Goal: Task Accomplishment & Management: Manage account settings

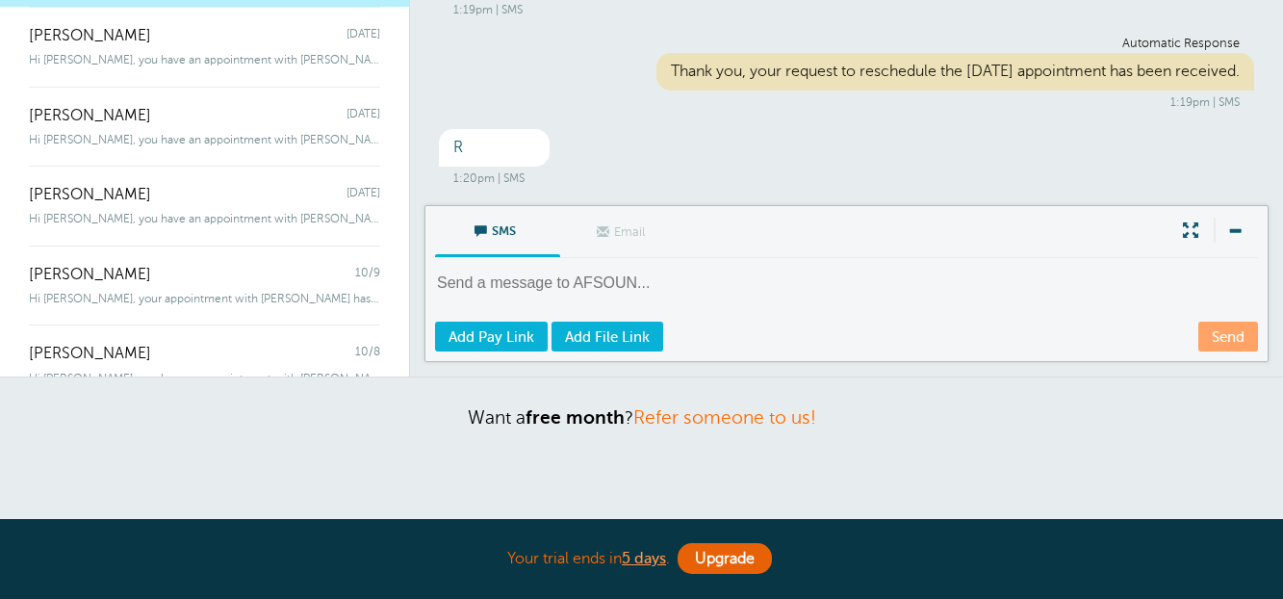
scroll to position [289, 0]
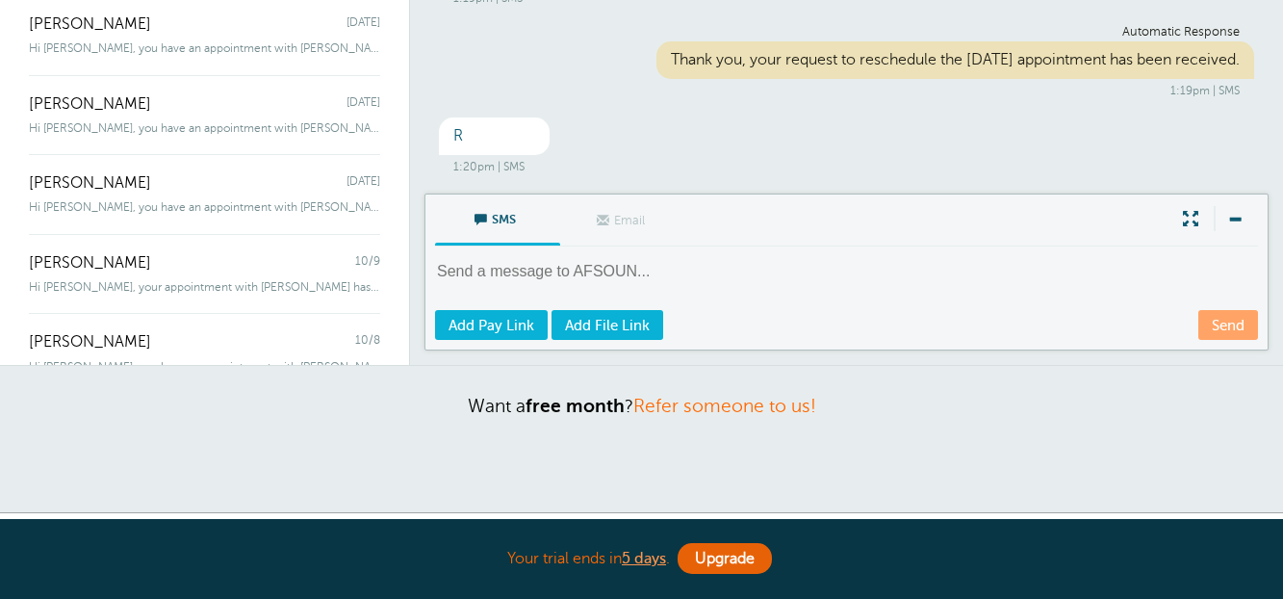
click at [770, 269] on textarea at bounding box center [848, 284] width 827 height 47
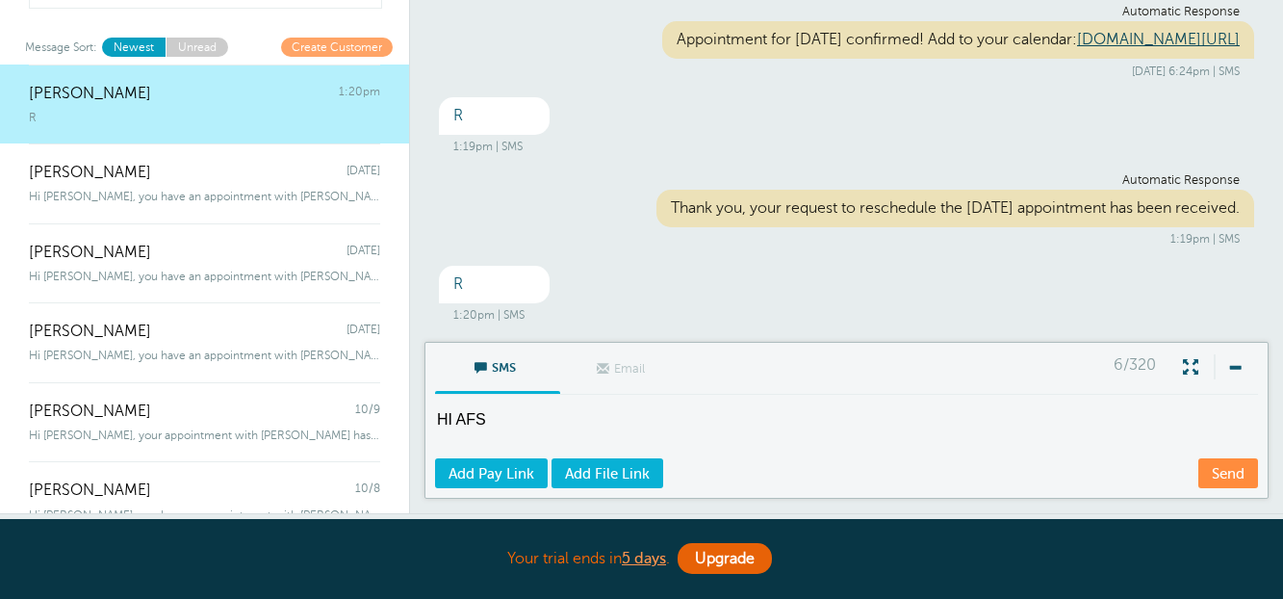
scroll to position [193, 0]
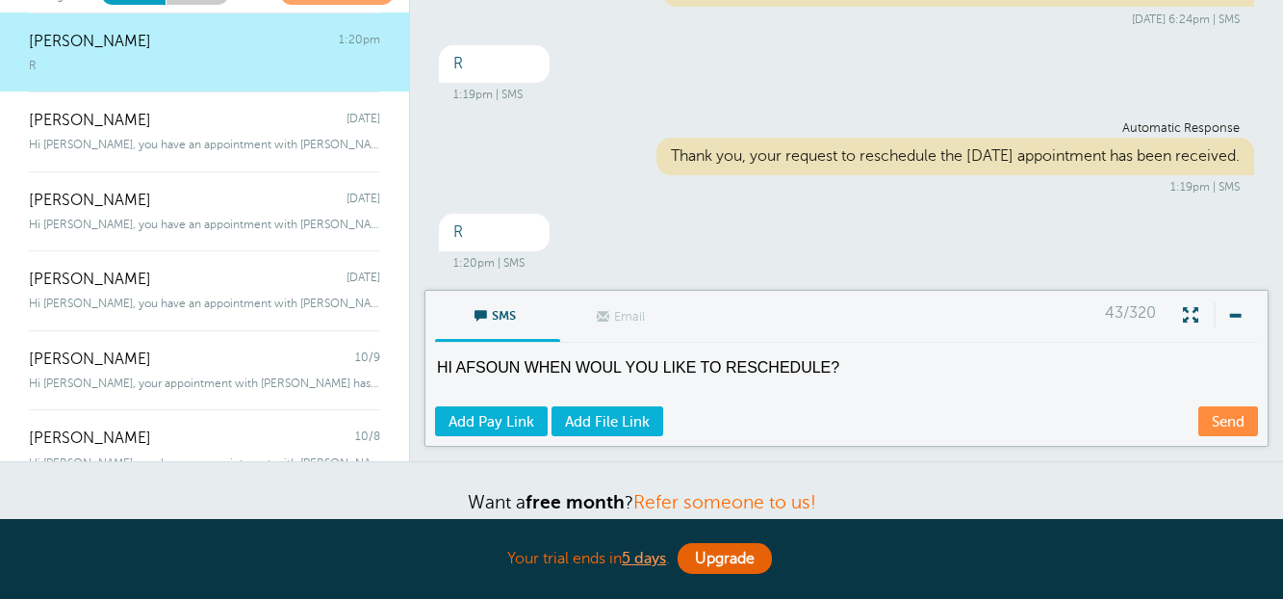
click at [619, 365] on textarea "HI AFSOUN WHEN WOUL YOU LIKE TO RESCHEDULE?" at bounding box center [848, 380] width 827 height 47
type textarea "HI AFSOUN WHEN WOULD YOU LIKE TO RESCHEDULE?"
click at [1242, 423] on link "Send" at bounding box center [1229, 421] width 60 height 30
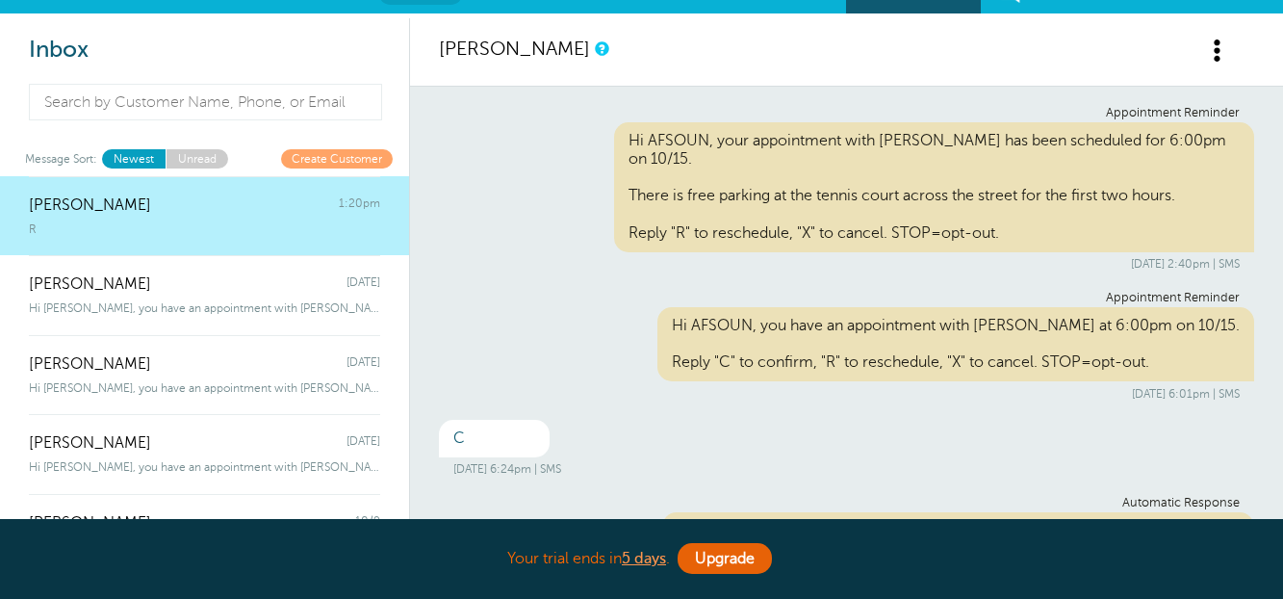
scroll to position [0, 0]
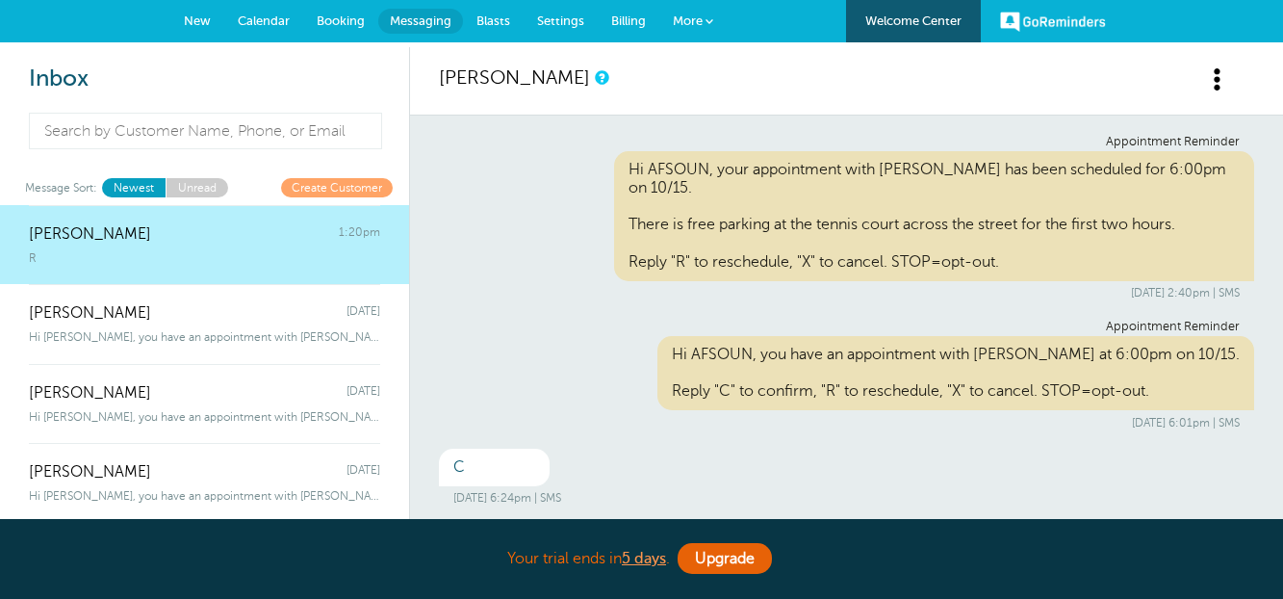
click at [272, 14] on span "Calendar" at bounding box center [264, 20] width 52 height 14
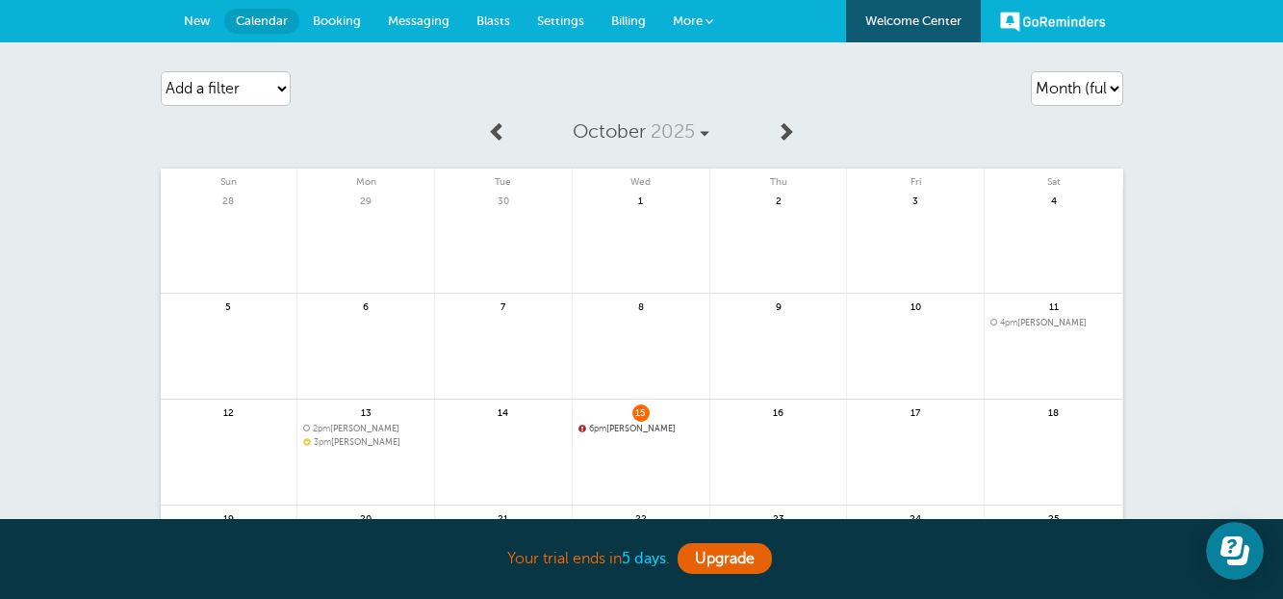
click at [648, 561] on b "5 days" at bounding box center [644, 558] width 44 height 17
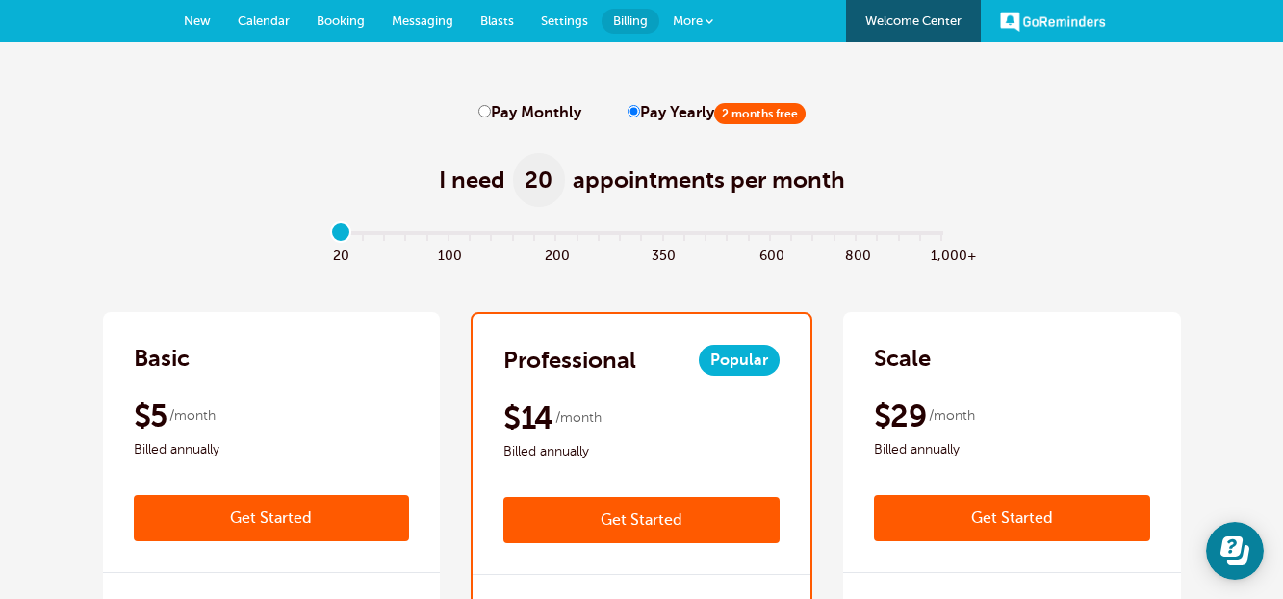
click at [484, 118] on label "Pay Monthly" at bounding box center [530, 113] width 103 height 18
click at [484, 117] on input "Pay Monthly" at bounding box center [485, 111] width 13 height 13
radio input "true"
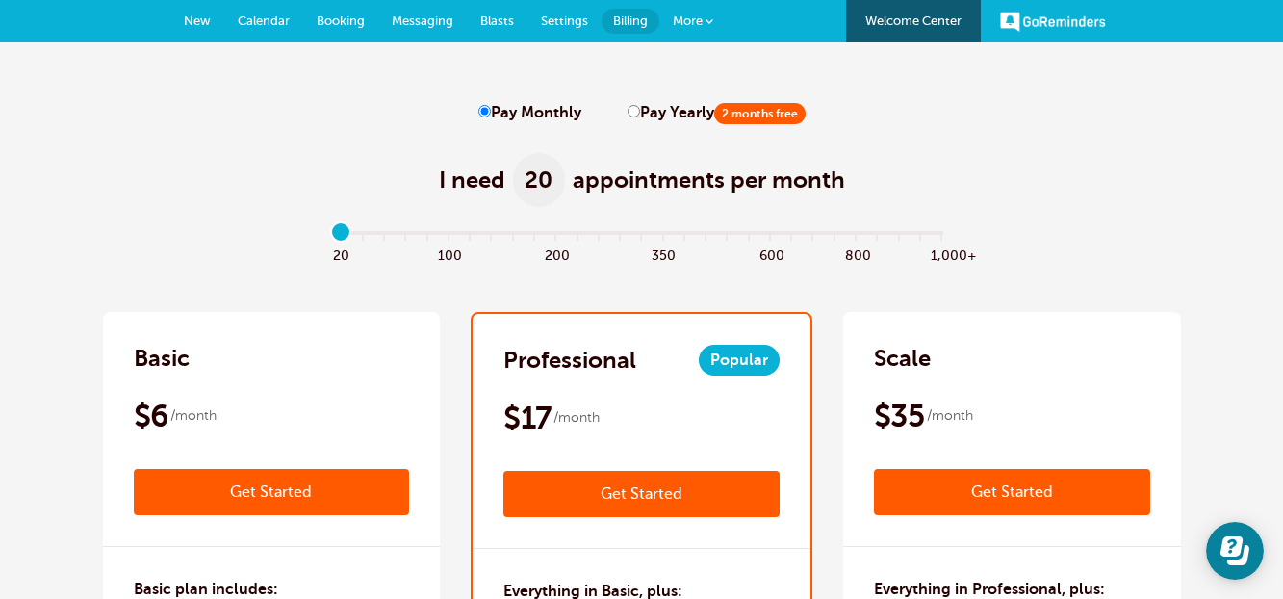
click at [628, 119] on label "Pay Yearly 2 months free" at bounding box center [717, 113] width 178 height 18
click at [628, 117] on input "Pay Yearly 2 months free" at bounding box center [634, 111] width 13 height 13
radio input "true"
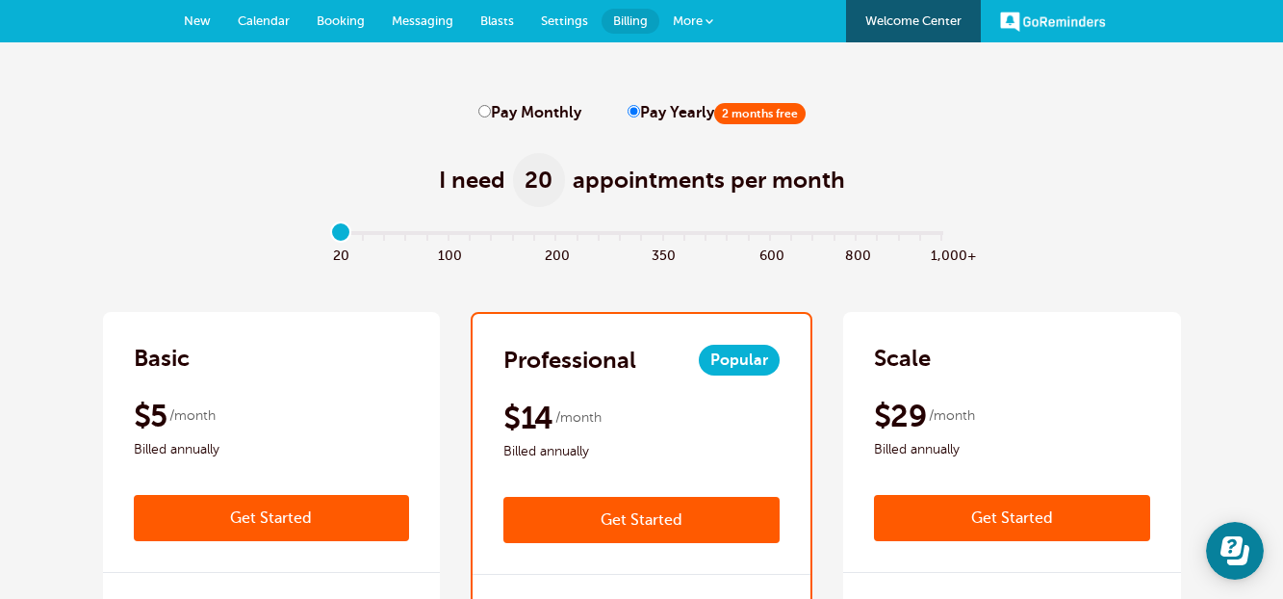
click at [486, 105] on input "Pay Monthly" at bounding box center [485, 111] width 13 height 13
radio input "true"
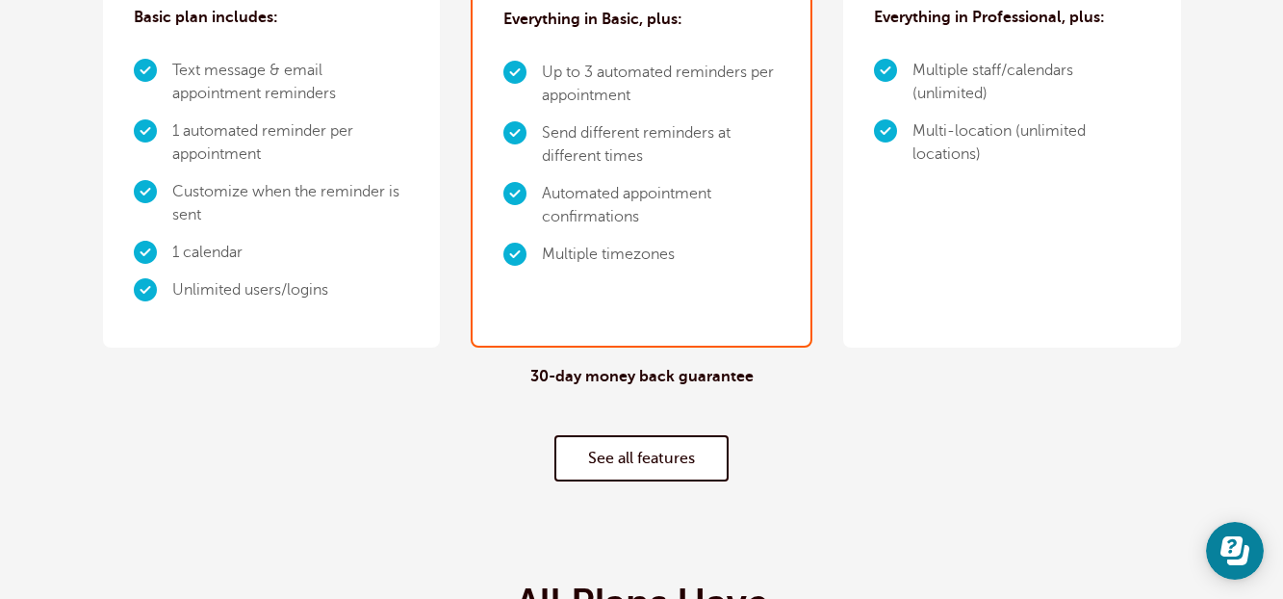
scroll to position [578, 0]
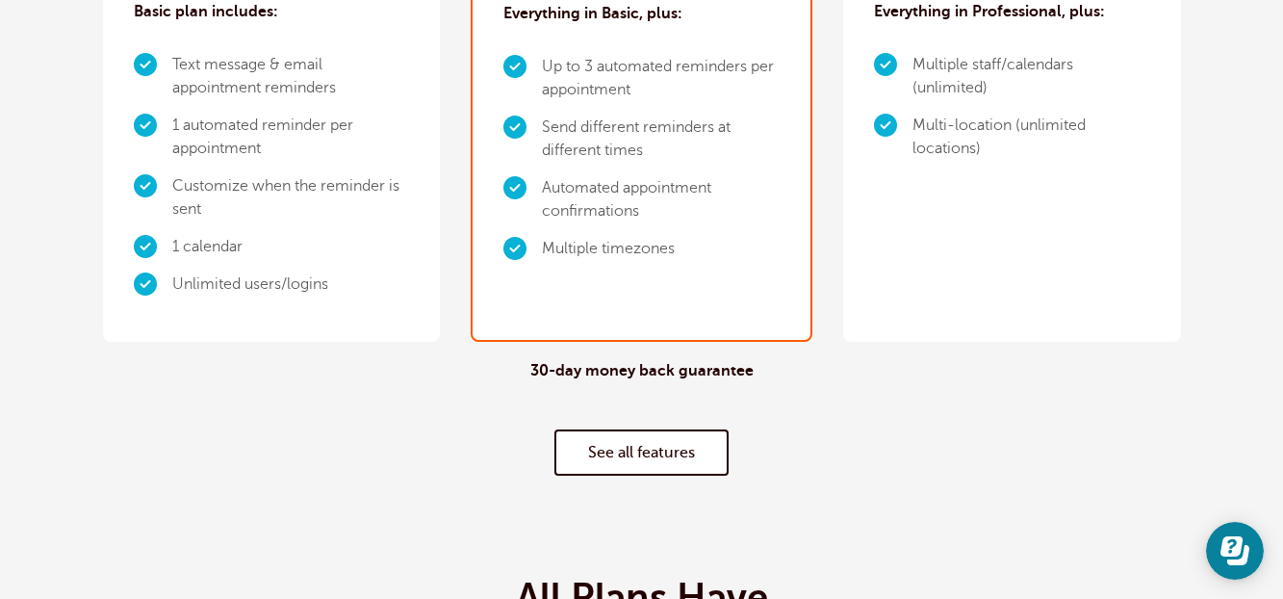
click at [628, 457] on link "See all features" at bounding box center [642, 452] width 174 height 46
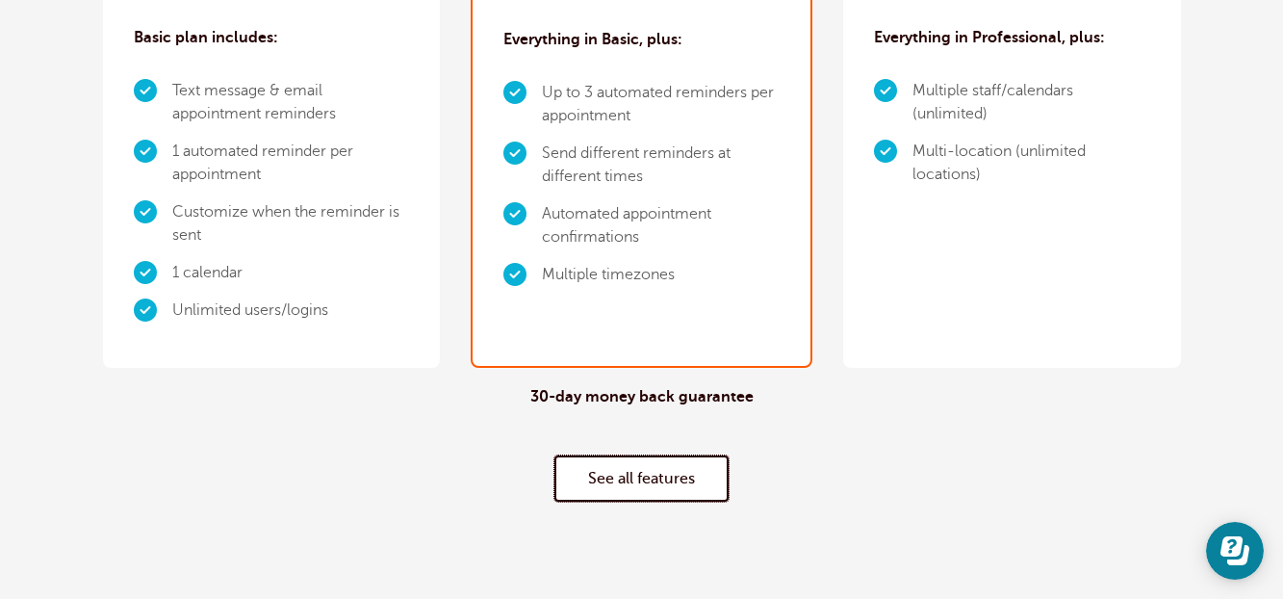
scroll to position [0, 0]
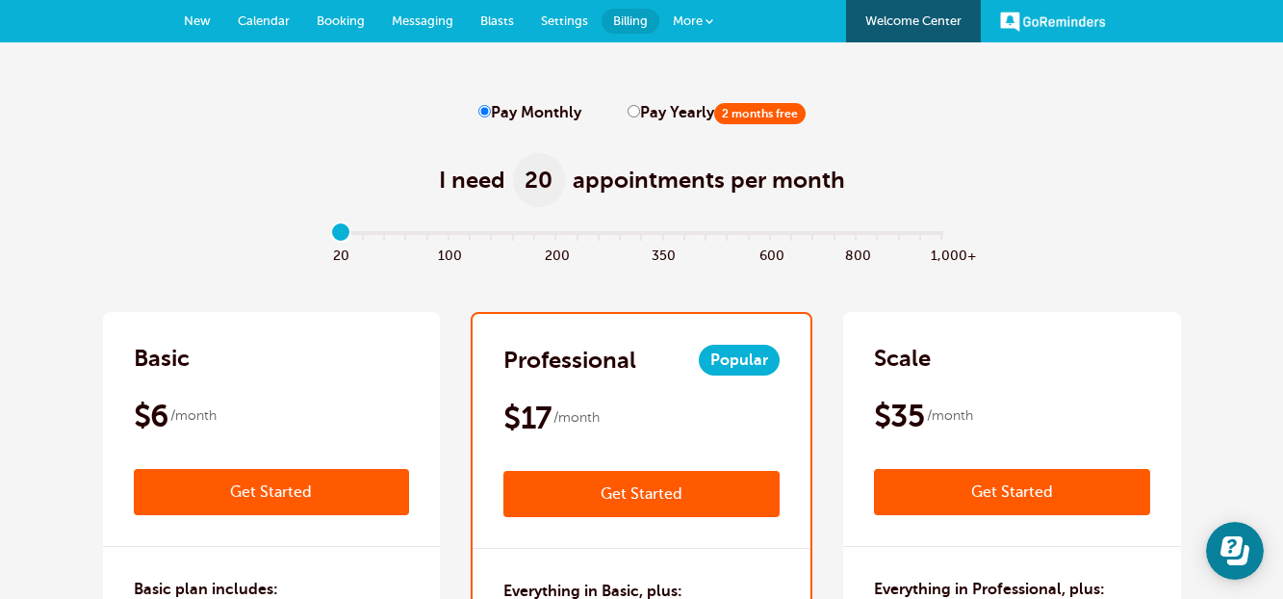
click at [275, 19] on span "Calendar" at bounding box center [264, 20] width 52 height 14
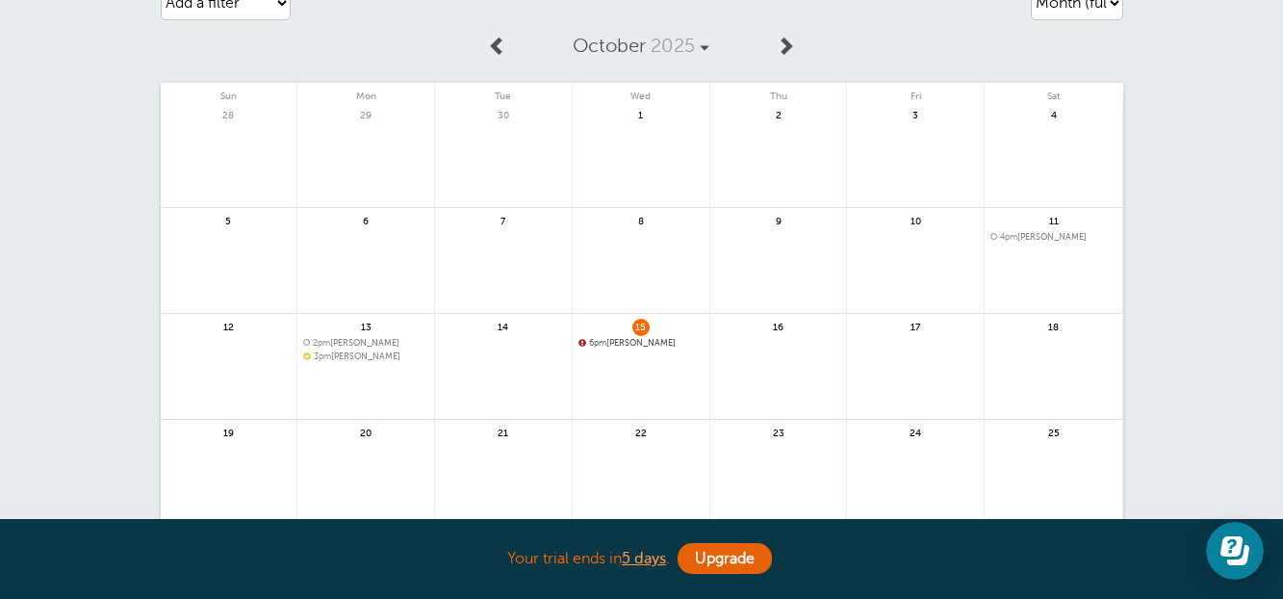
scroll to position [96, 0]
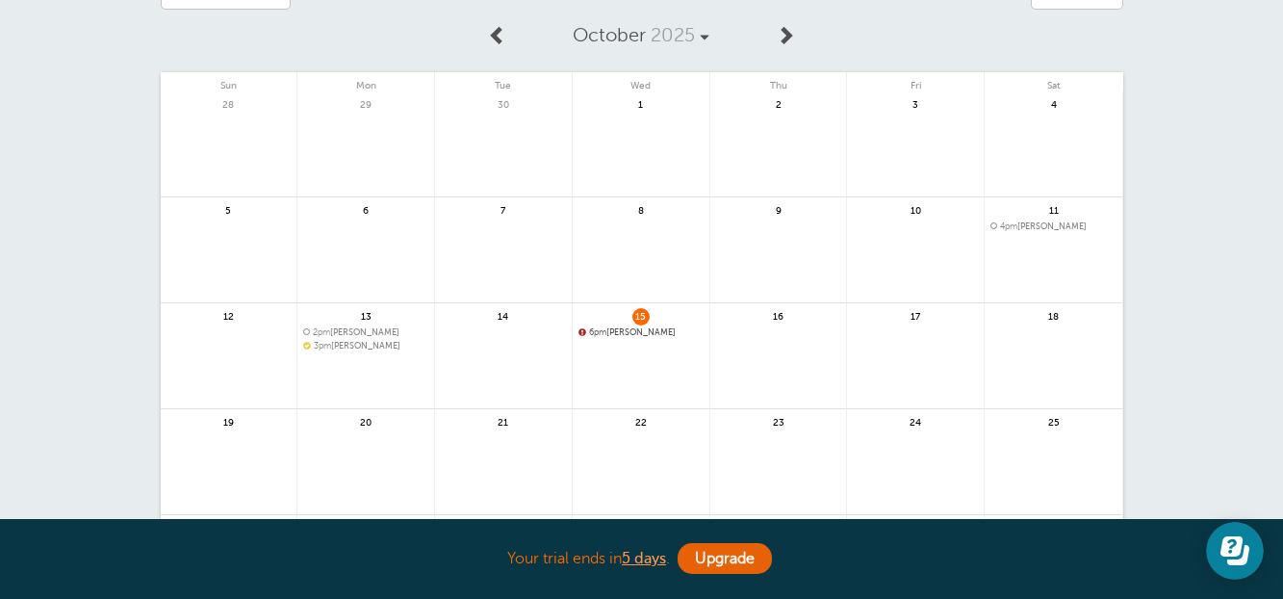
click at [927, 366] on link at bounding box center [915, 367] width 137 height 84
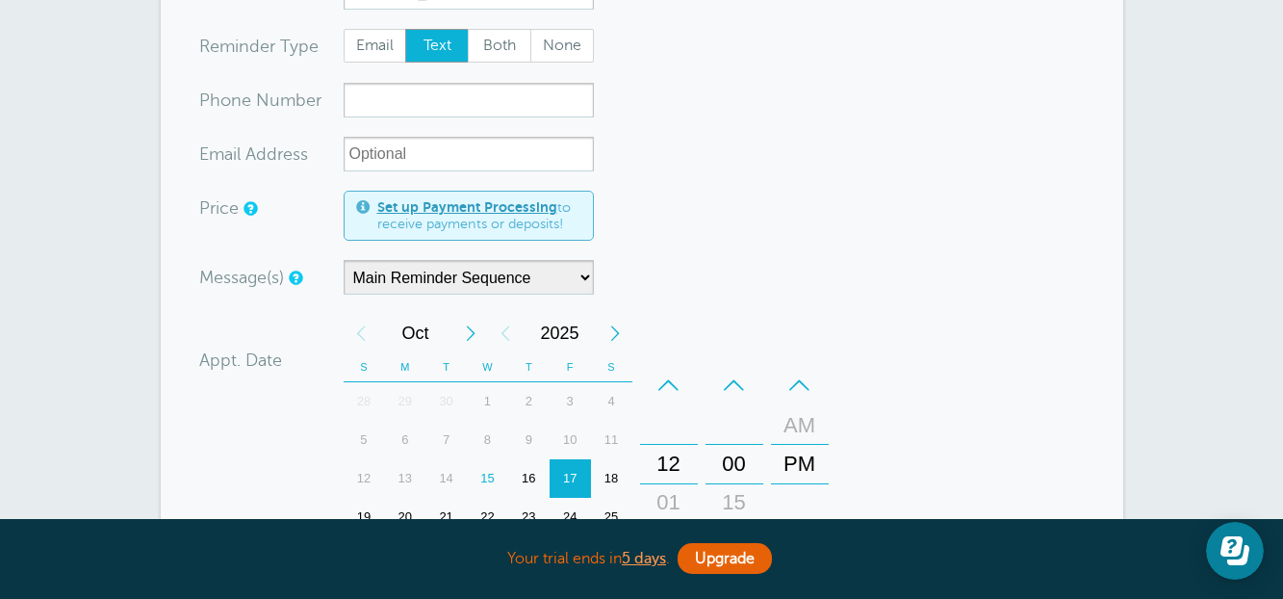
scroll to position [193, 0]
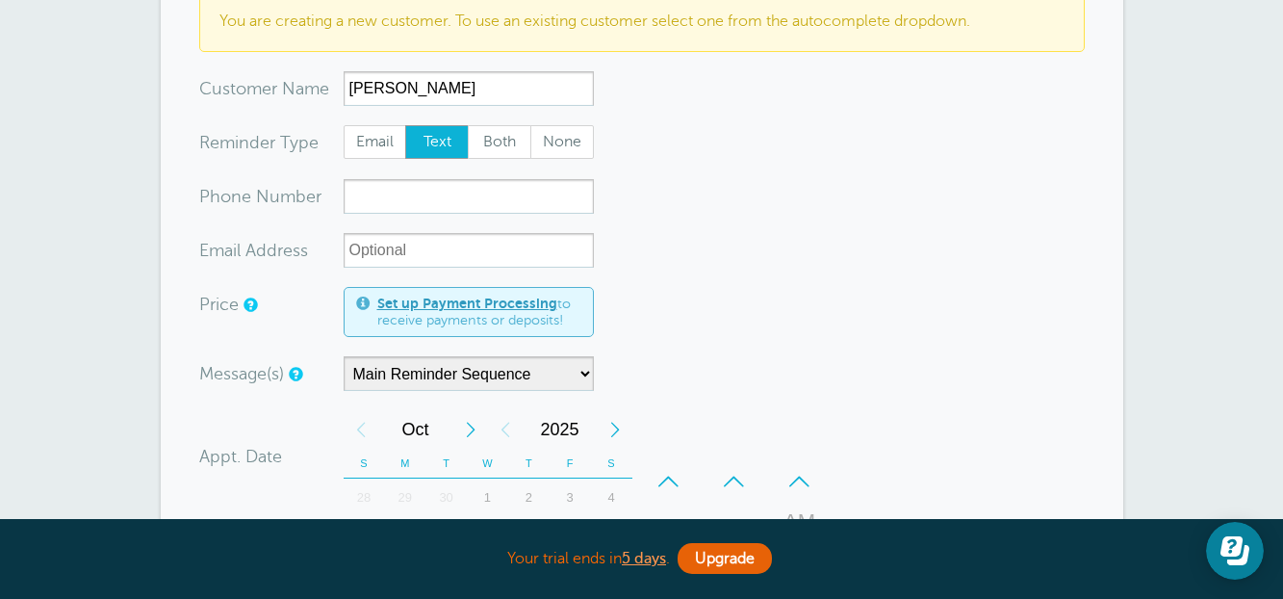
type input "LORIN STEVENSON"
click at [419, 196] on input "xxx-no-autofill" at bounding box center [469, 196] width 250 height 35
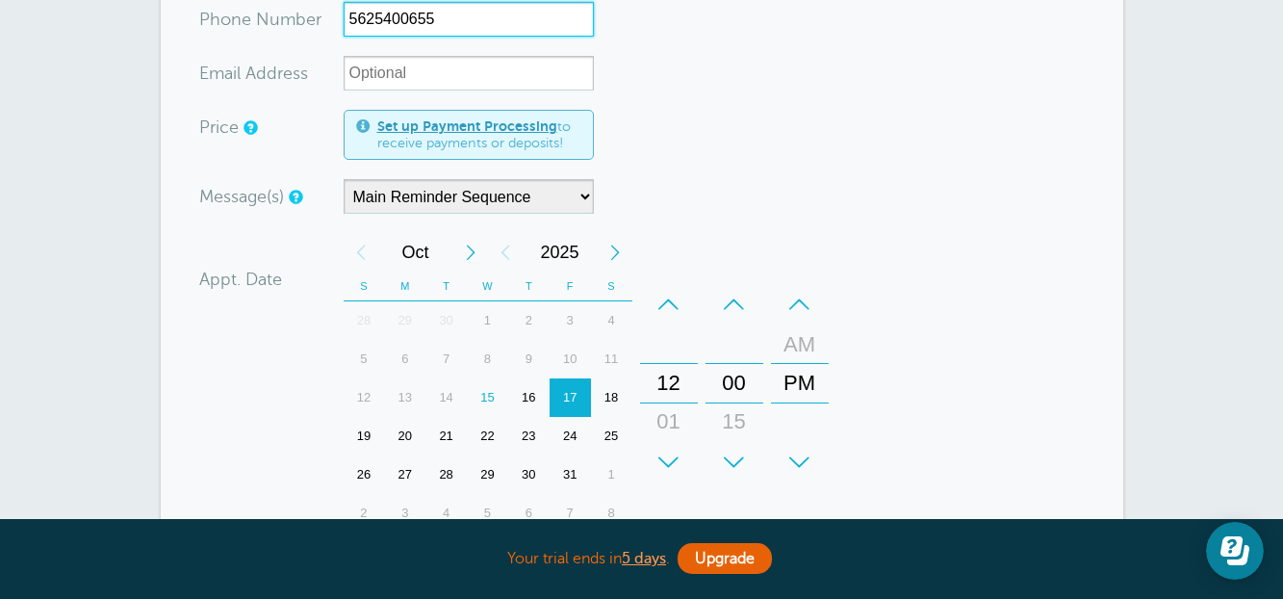
scroll to position [385, 0]
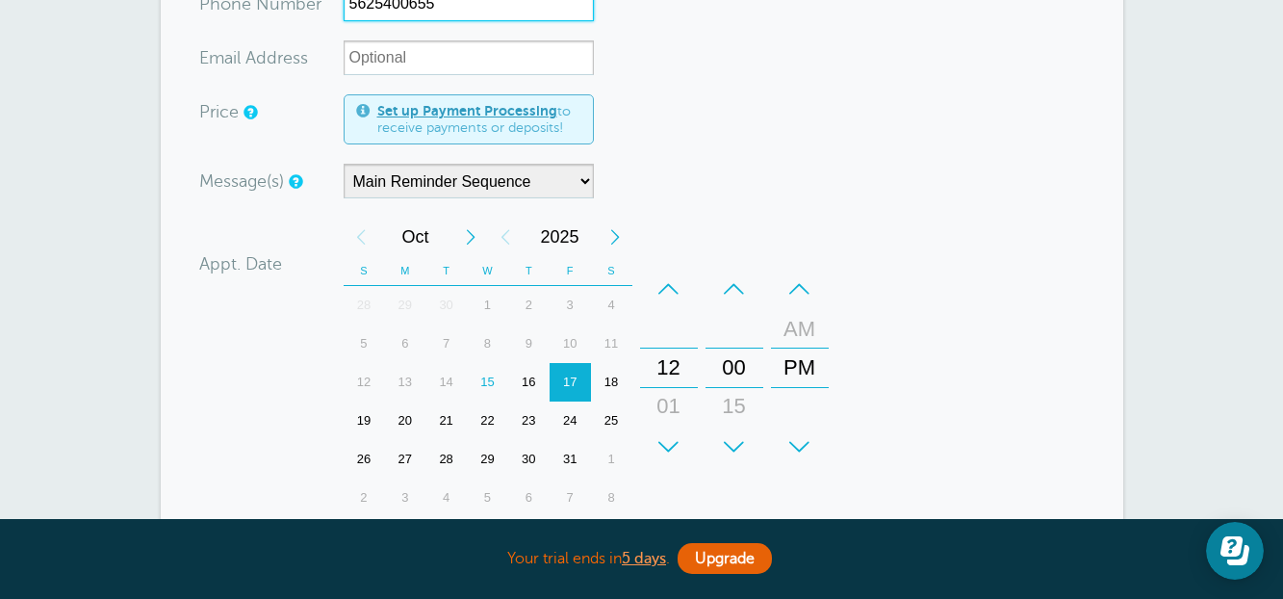
click at [667, 295] on div "–" at bounding box center [669, 289] width 58 height 39
click at [812, 333] on div "AM" at bounding box center [800, 329] width 46 height 39
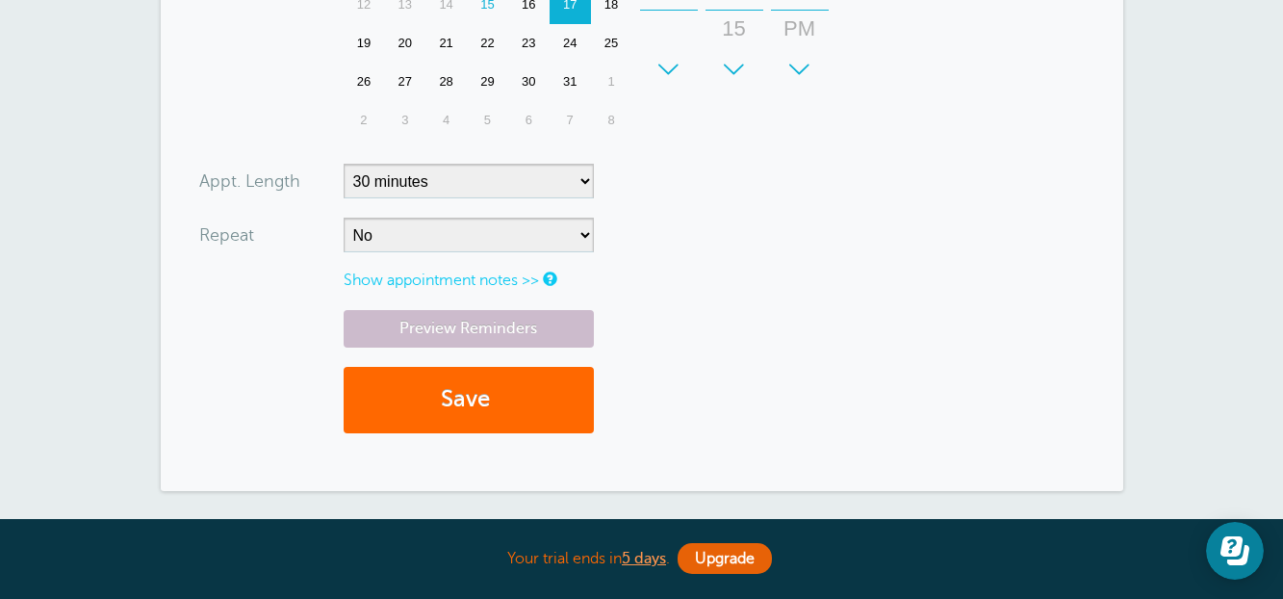
scroll to position [770, 0]
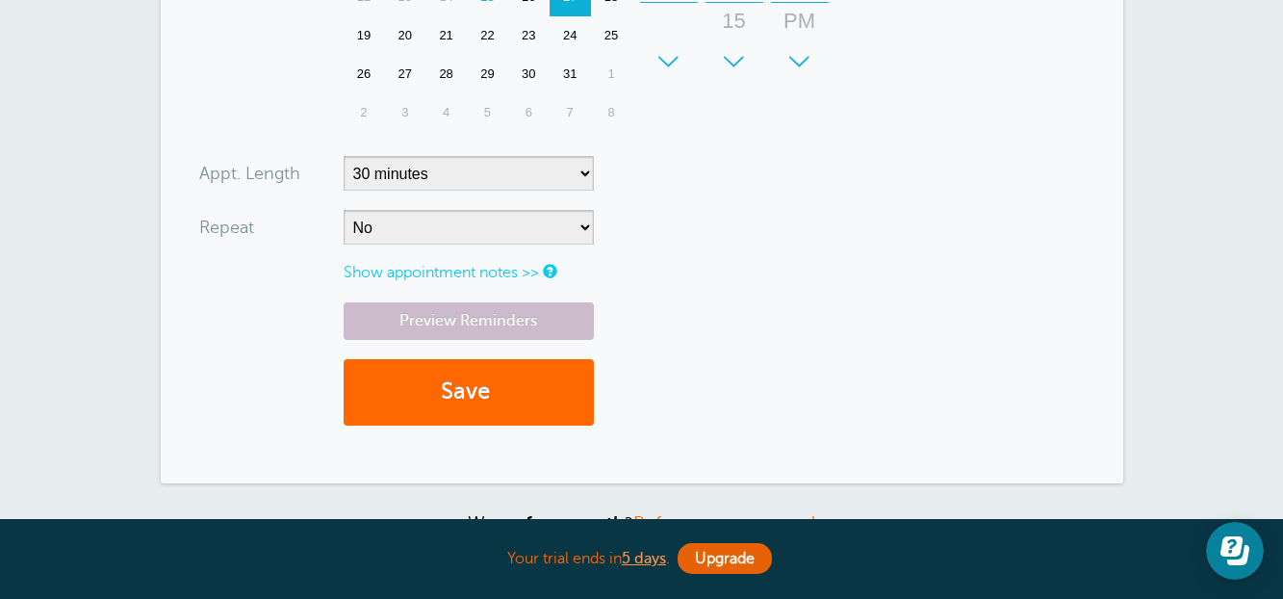
type input "5625400655"
click at [406, 185] on select "5 minutes 10 minutes 15 minutes 20 minutes 25 minutes 30 minutes 35 minutes 40 …" at bounding box center [469, 173] width 250 height 35
select select "60"
click at [344, 156] on select "5 minutes 10 minutes 15 minutes 20 minutes 25 minutes 30 minutes 35 minutes 40 …" at bounding box center [469, 173] width 250 height 35
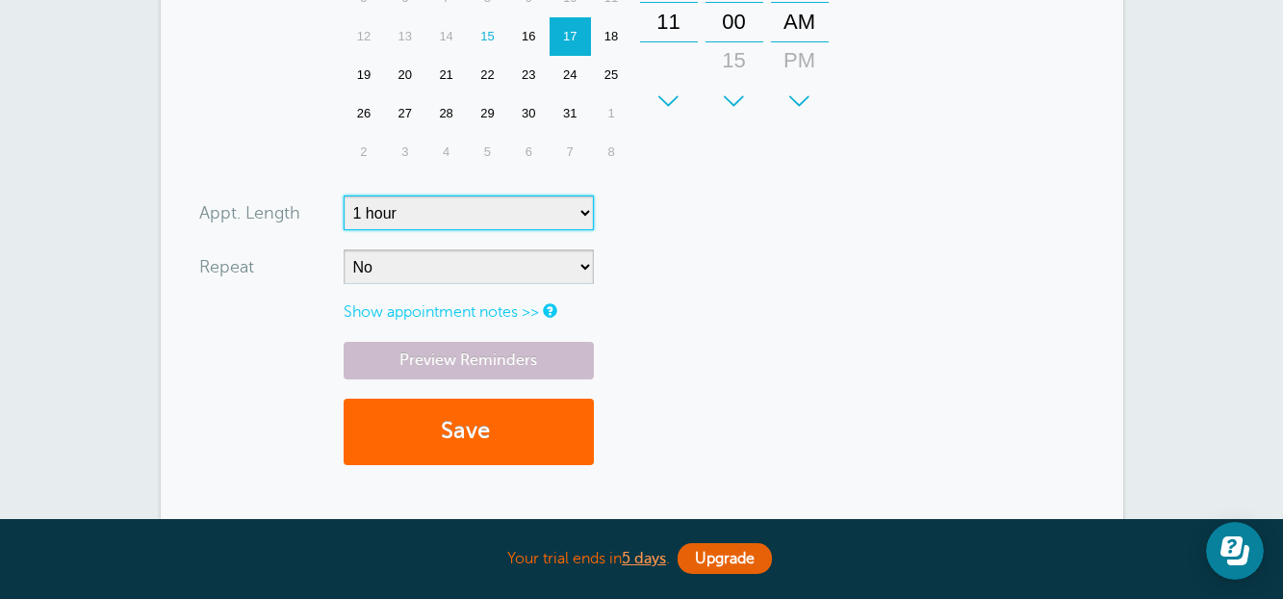
scroll to position [867, 0]
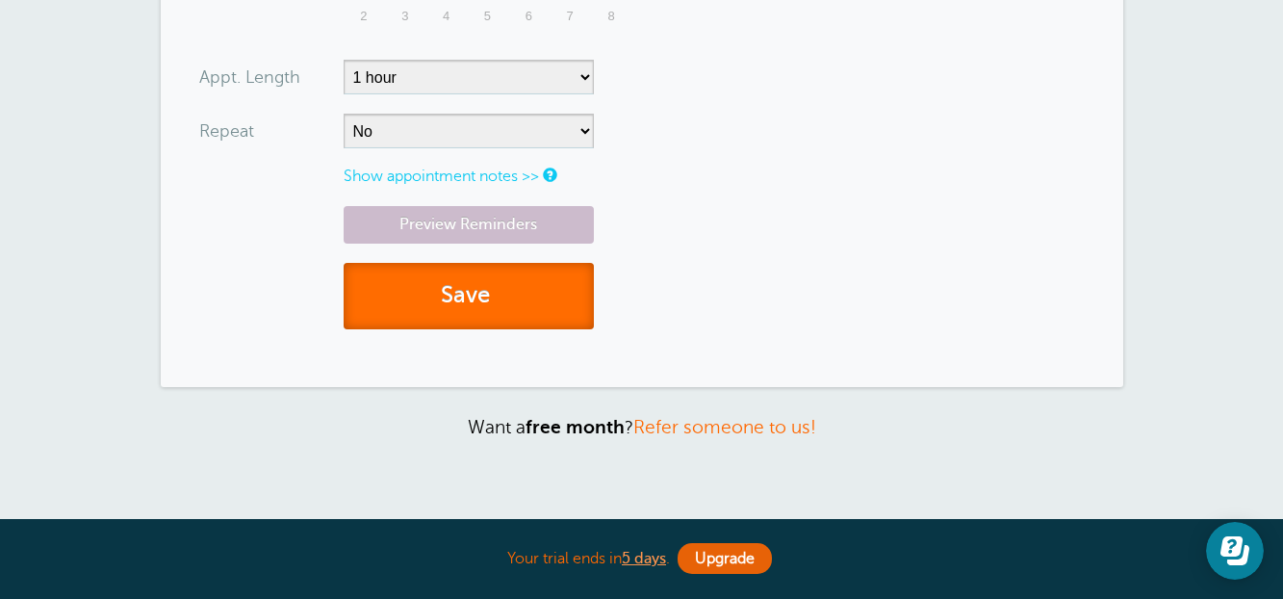
click at [500, 284] on button "Save" at bounding box center [469, 296] width 250 height 66
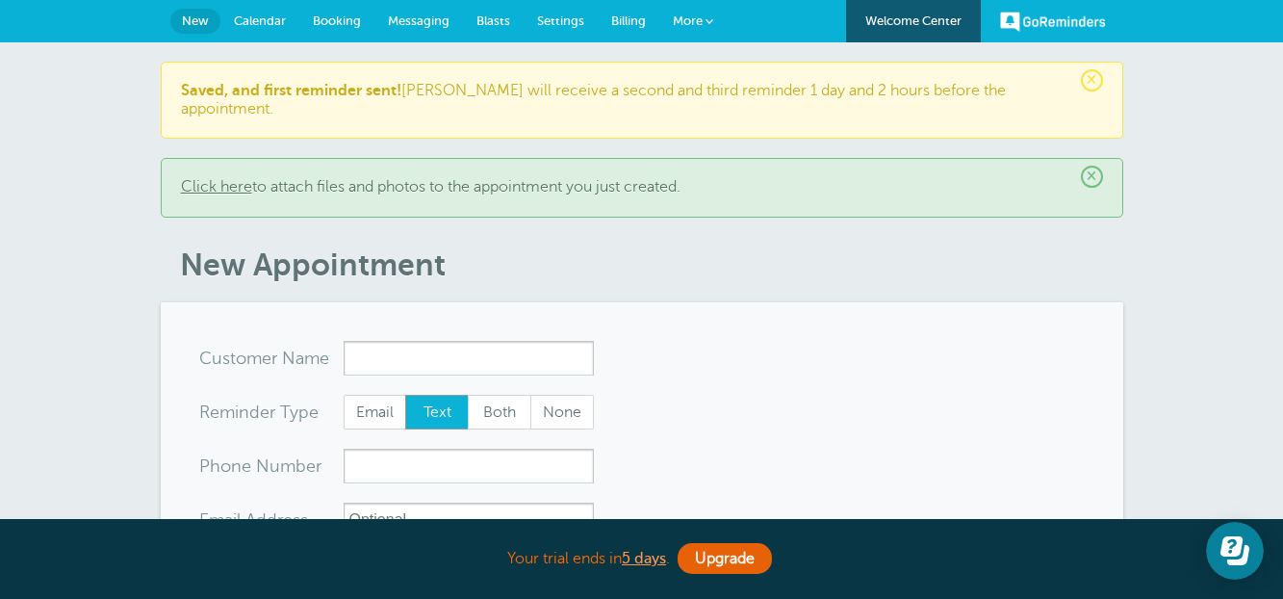
click at [415, 13] on link "Messaging" at bounding box center [419, 21] width 89 height 42
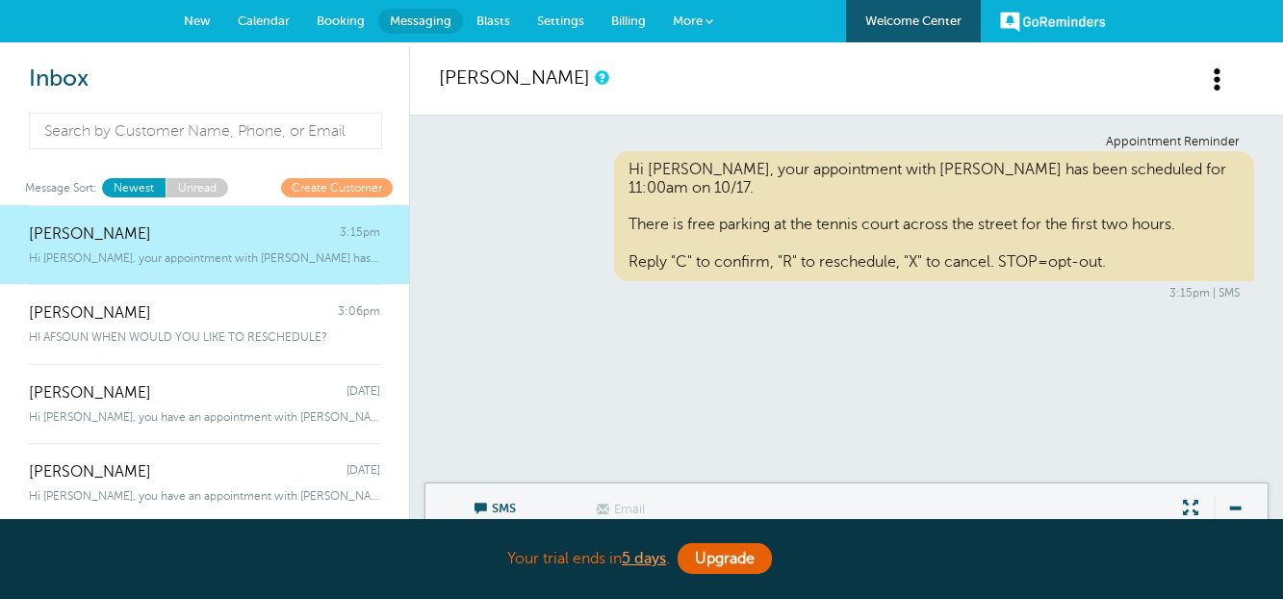
click at [279, 21] on span "Calendar" at bounding box center [264, 20] width 52 height 14
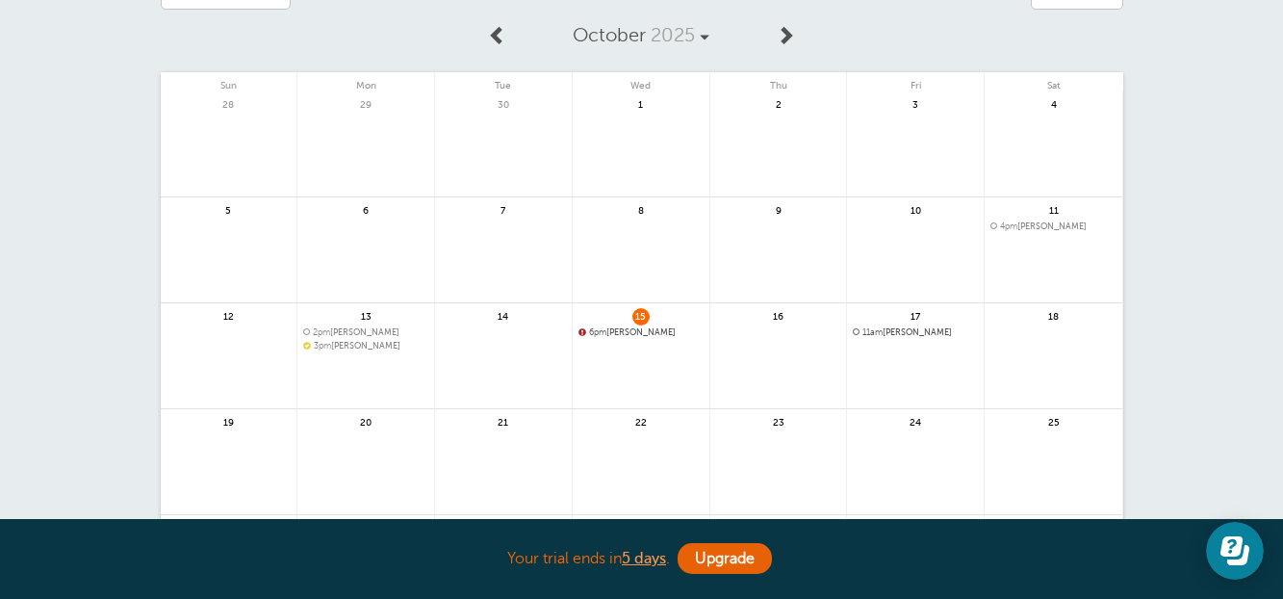
click at [944, 365] on link at bounding box center [915, 383] width 137 height 84
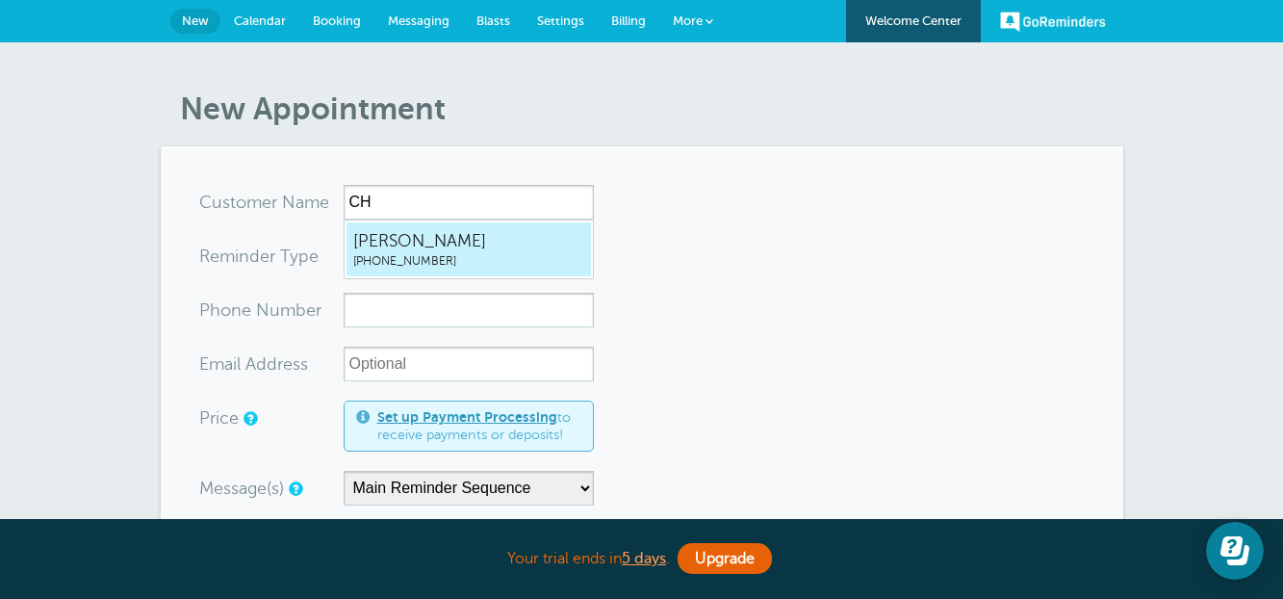
click at [409, 235] on span "CHARLINE BLAKE" at bounding box center [468, 241] width 231 height 24
type input "CHARLINEBLAKE3109265864"
type input "CHARLINE BLAKE"
type input "(310) 926-5864"
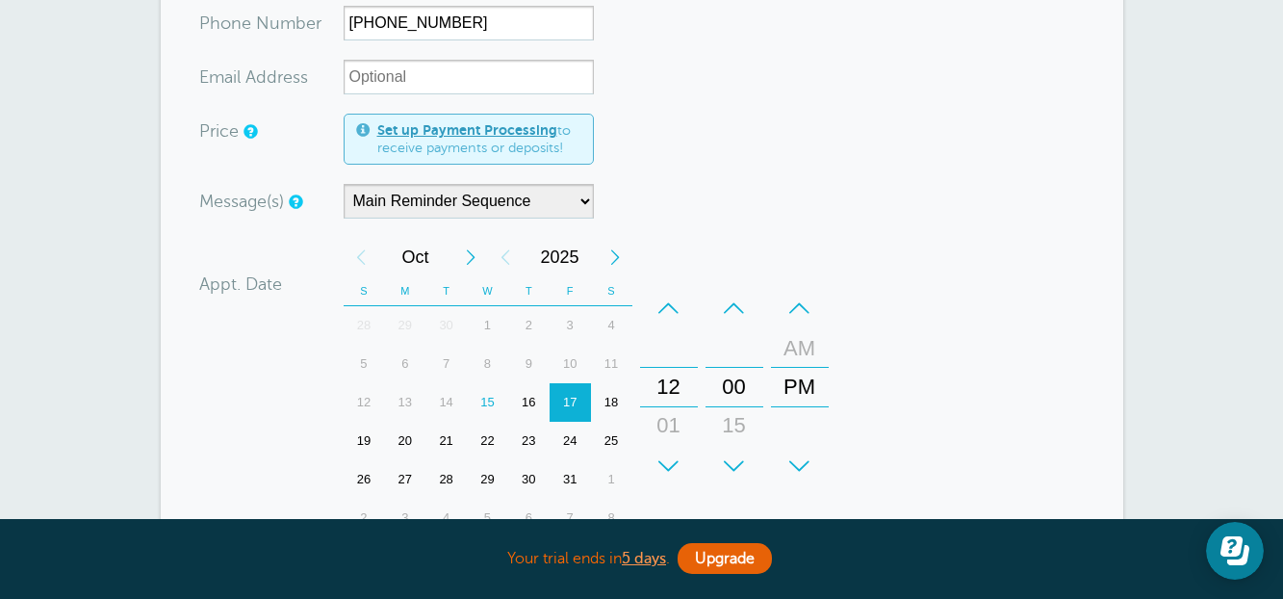
scroll to position [385, 0]
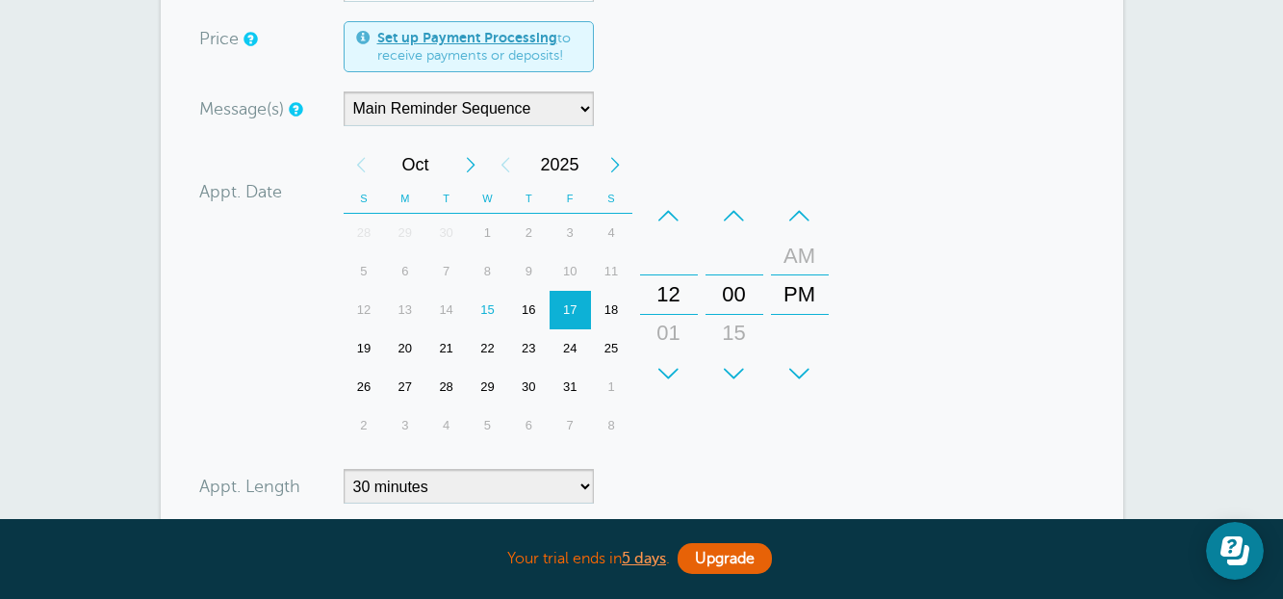
click at [673, 371] on div "+" at bounding box center [669, 373] width 58 height 39
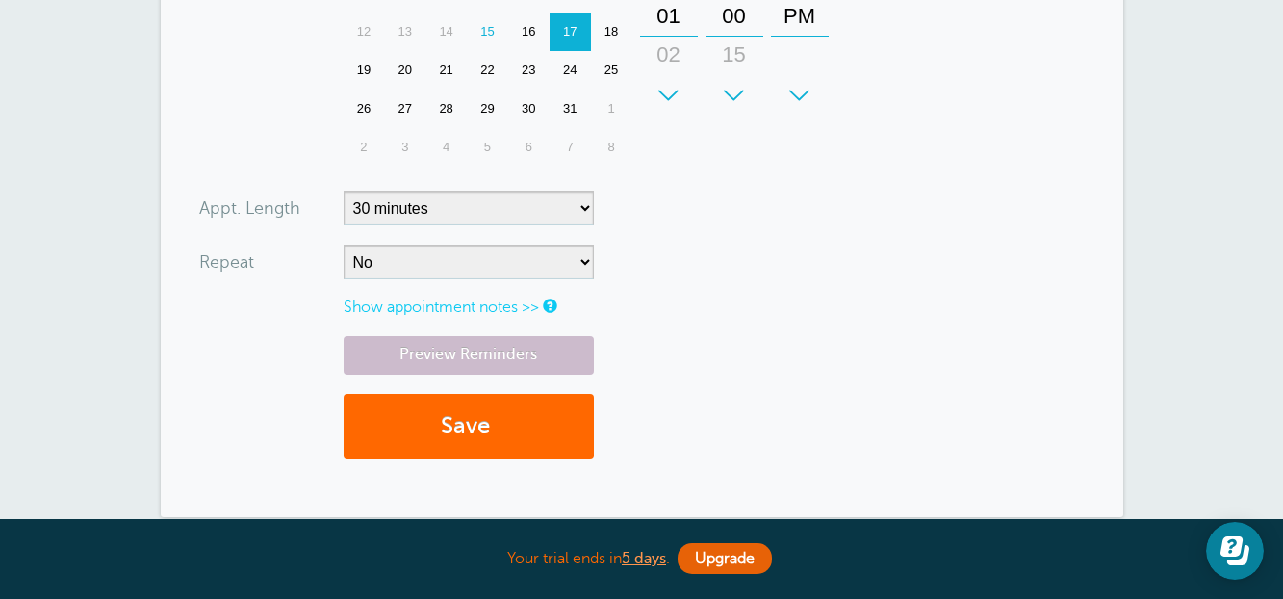
scroll to position [674, 0]
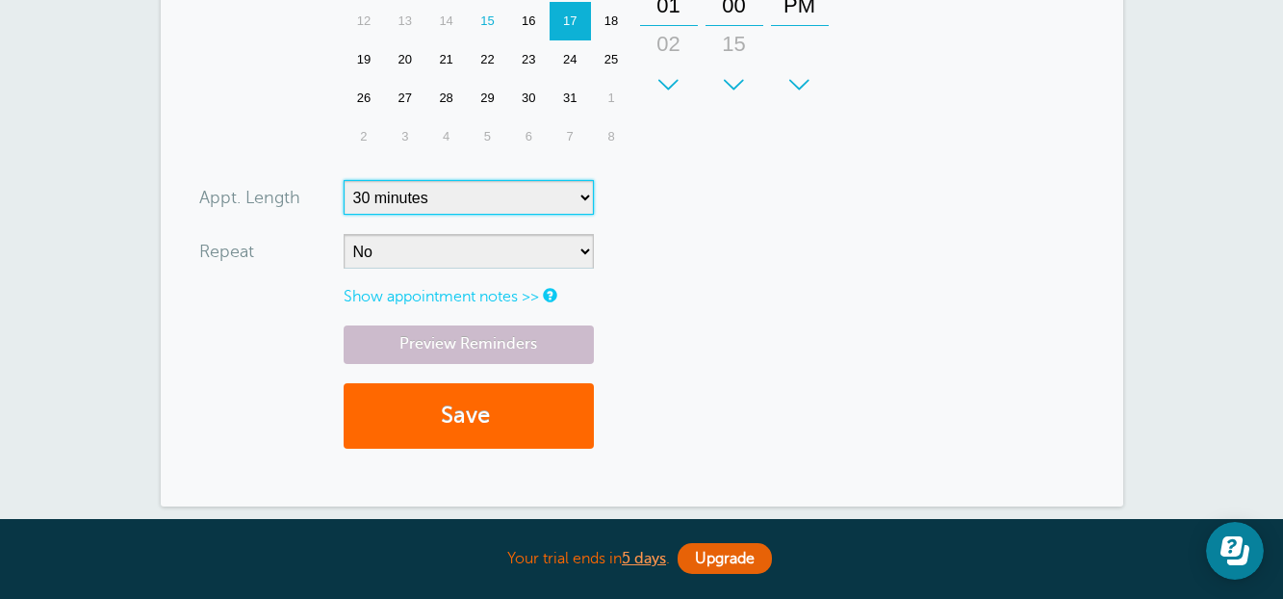
click at [550, 194] on select "5 minutes 10 minutes 15 minutes 20 minutes 25 minutes 30 minutes 35 minutes 40 …" at bounding box center [469, 197] width 250 height 35
select select "60"
click at [344, 180] on select "5 minutes 10 minutes 15 minutes 20 minutes 25 minutes 30 minutes 35 minutes 40 …" at bounding box center [469, 197] width 250 height 35
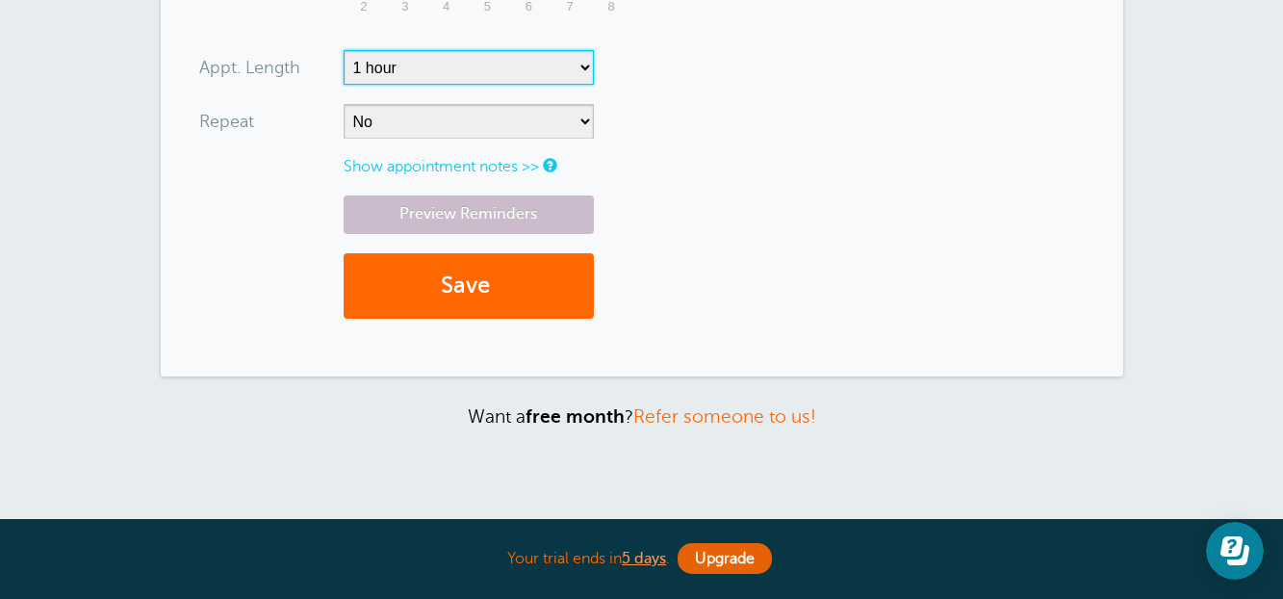
scroll to position [867, 0]
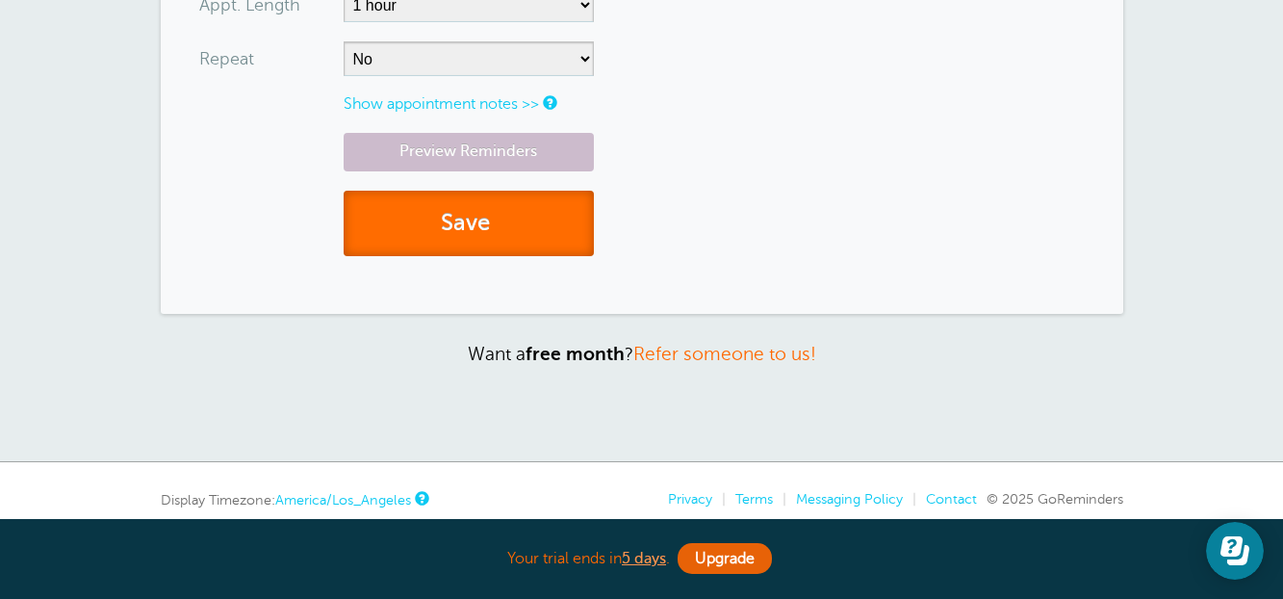
click at [507, 242] on button "Save" at bounding box center [469, 224] width 250 height 66
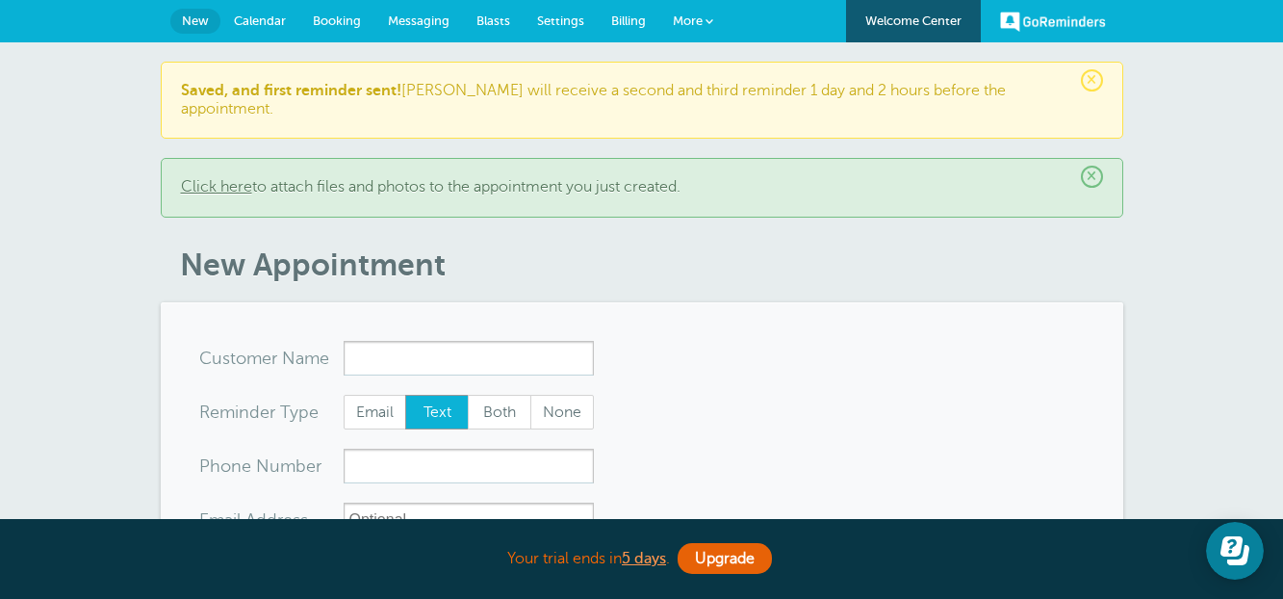
click at [431, 18] on span "Messaging" at bounding box center [419, 20] width 62 height 14
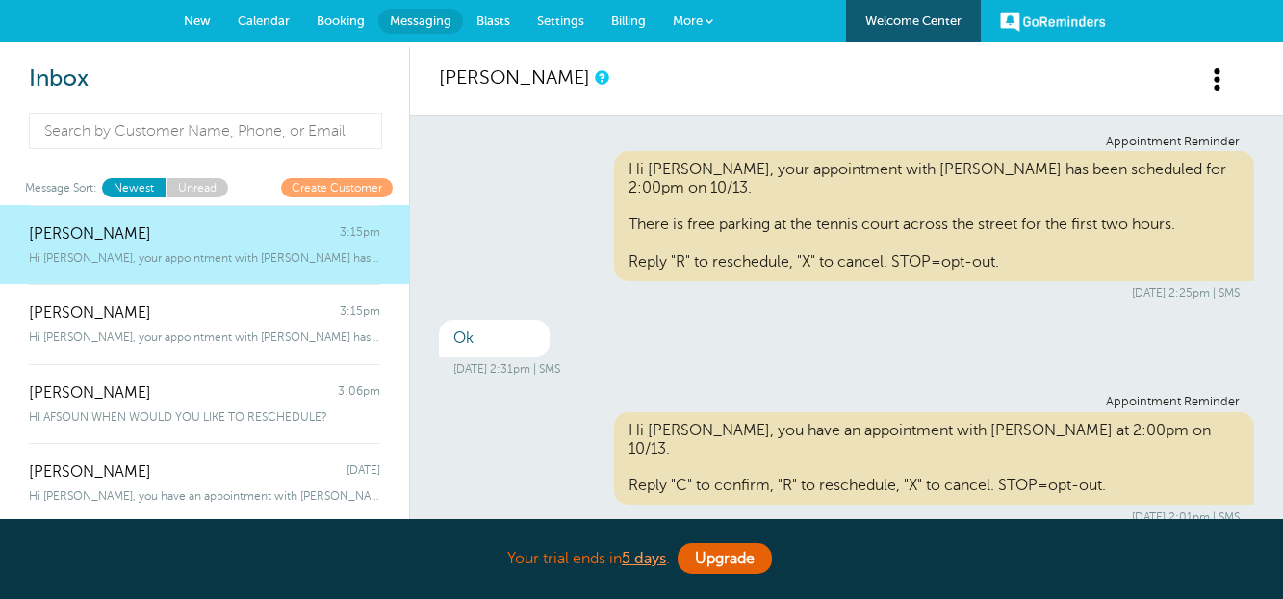
click at [409, 19] on span "Messaging" at bounding box center [421, 20] width 62 height 14
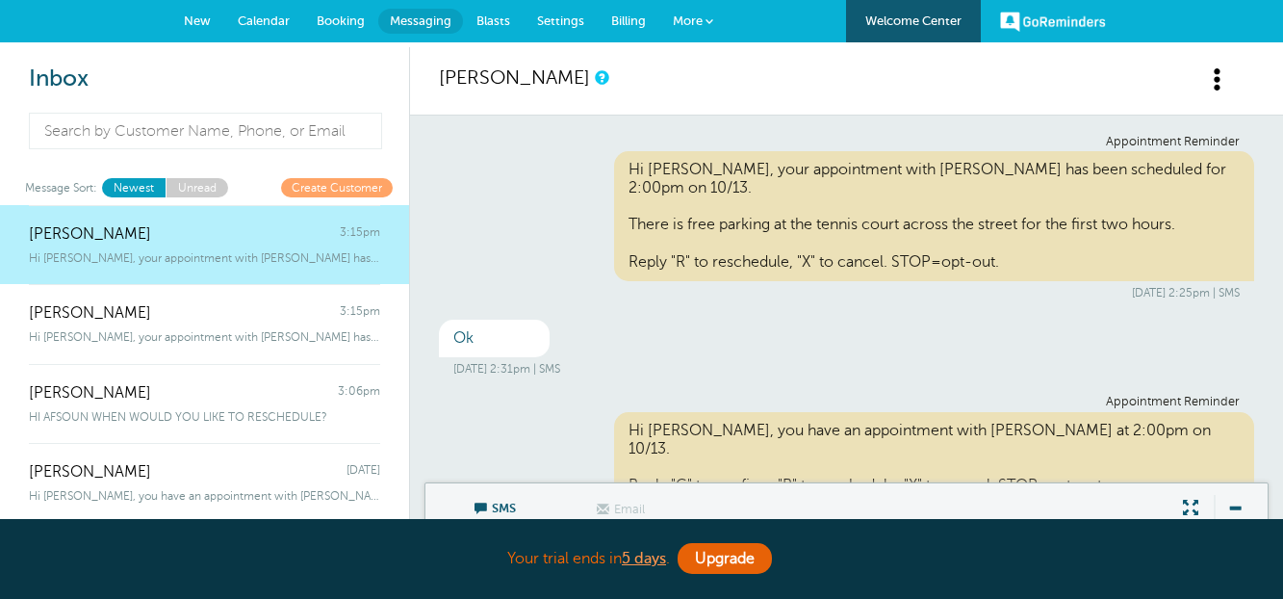
scroll to position [376, 0]
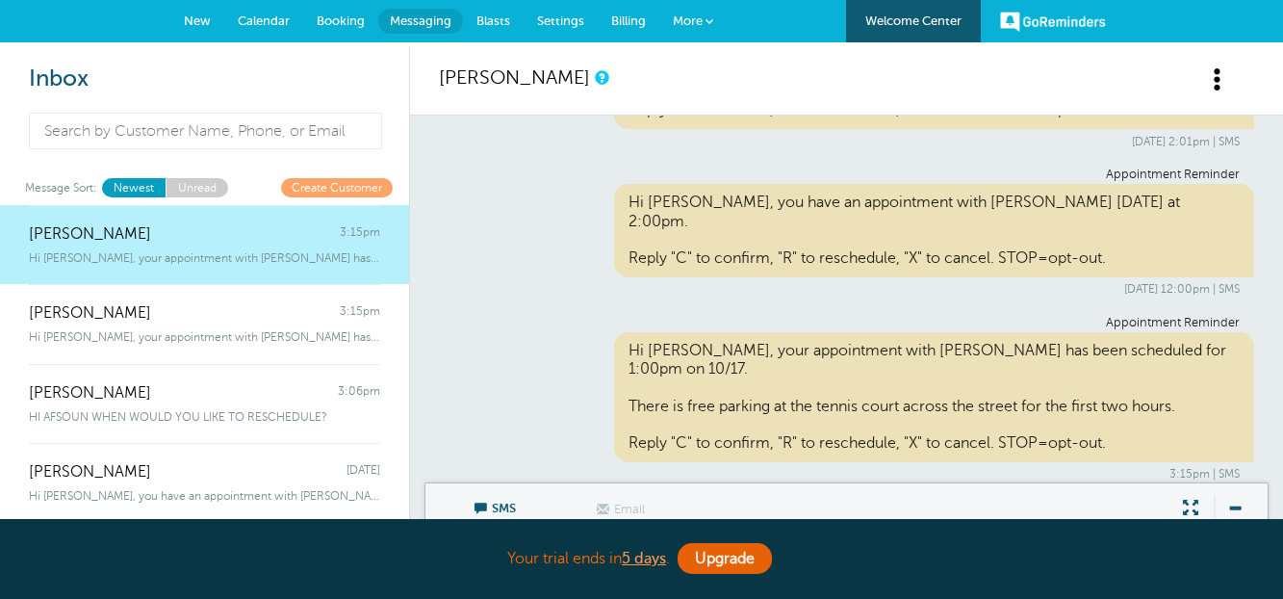
click at [267, 22] on span "Calendar" at bounding box center [264, 20] width 52 height 14
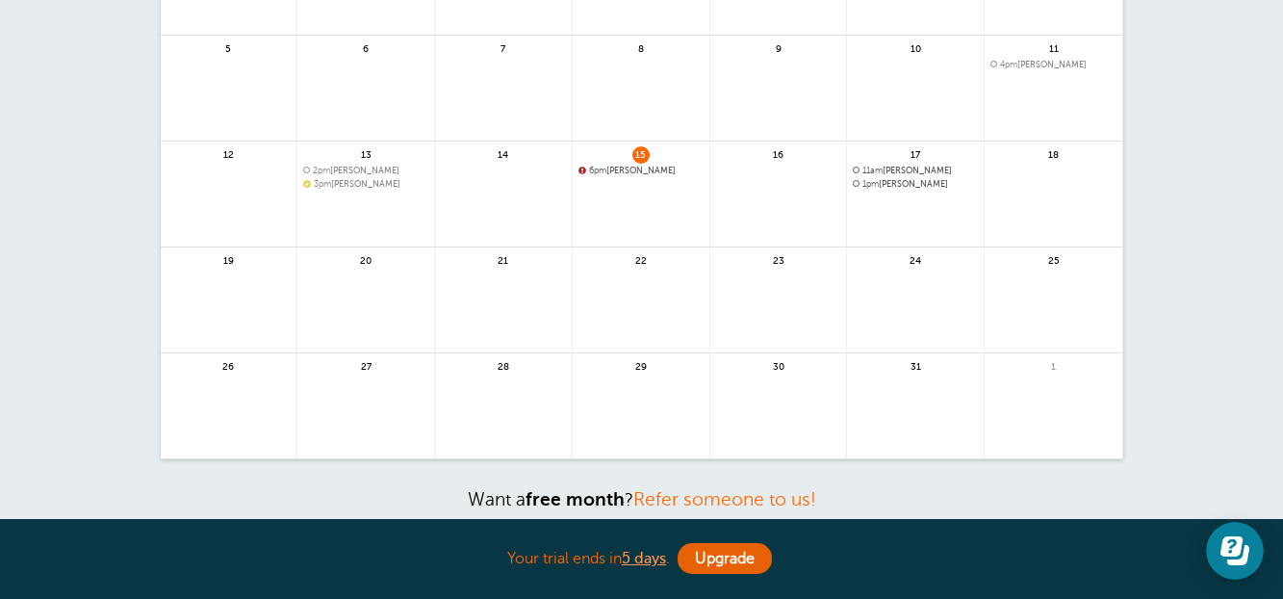
scroll to position [289, 0]
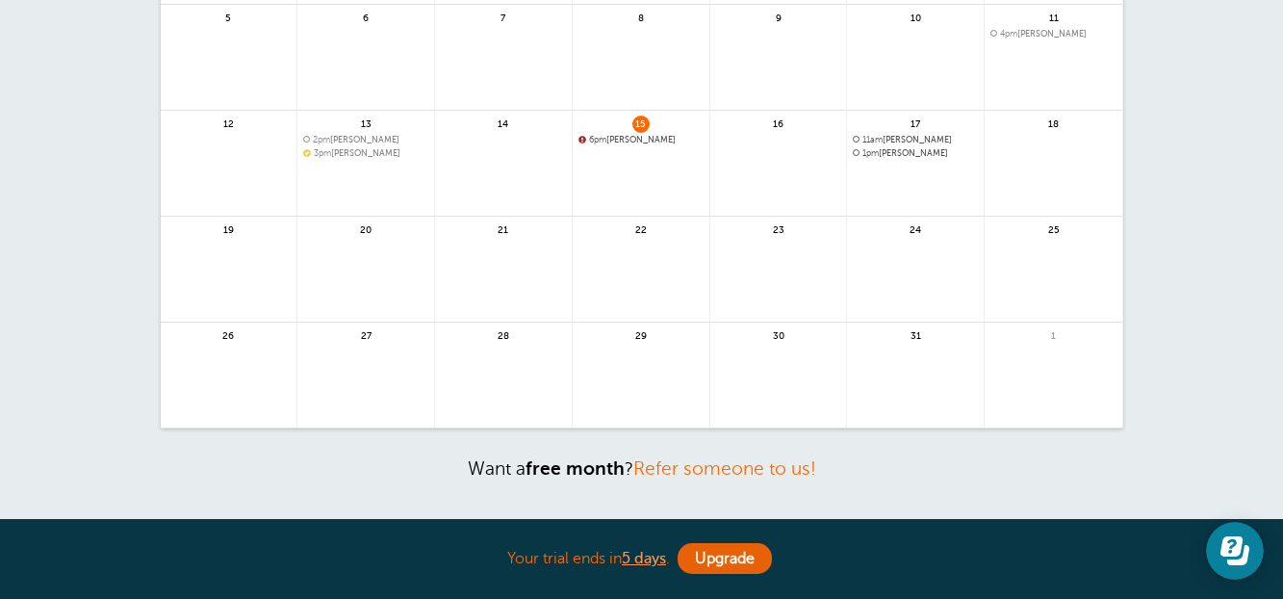
click at [389, 268] on link at bounding box center [366, 281] width 137 height 84
click at [540, 263] on link at bounding box center [503, 281] width 137 height 84
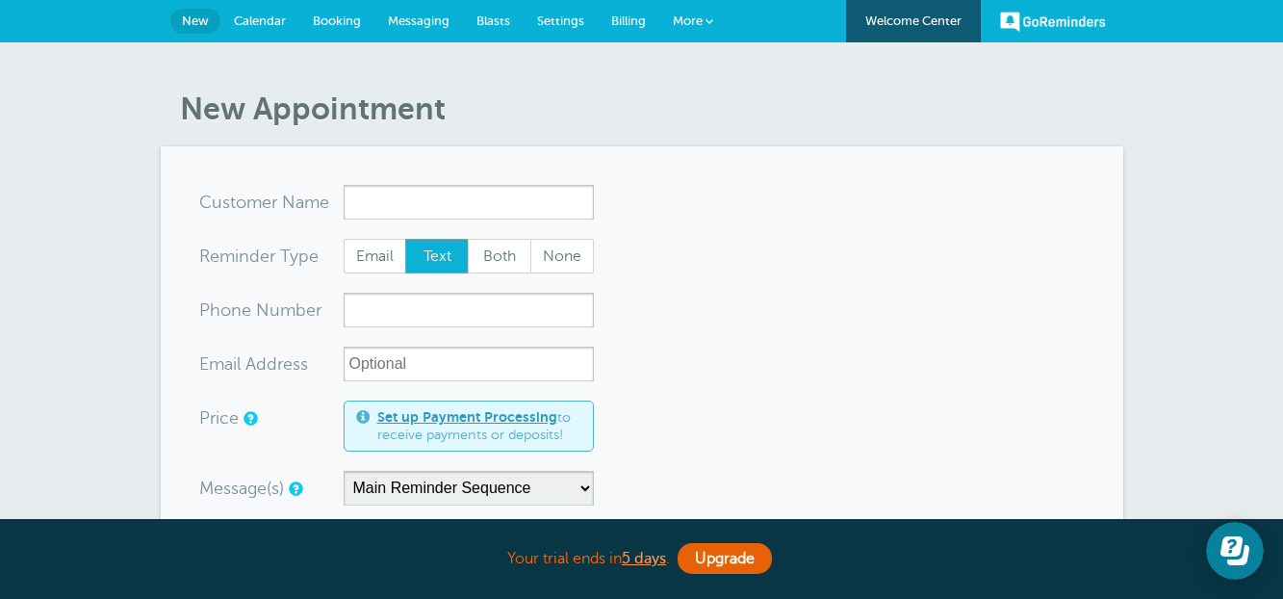
click at [270, 19] on span "Calendar" at bounding box center [260, 20] width 52 height 14
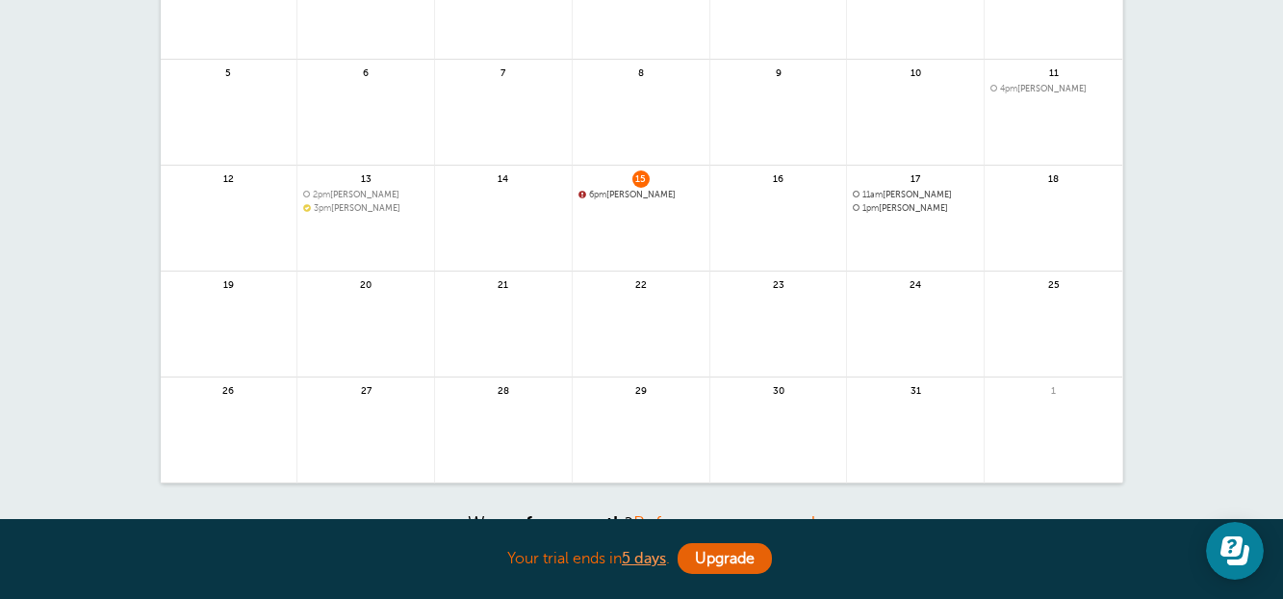
scroll to position [96, 0]
